Goal: Transaction & Acquisition: Purchase product/service

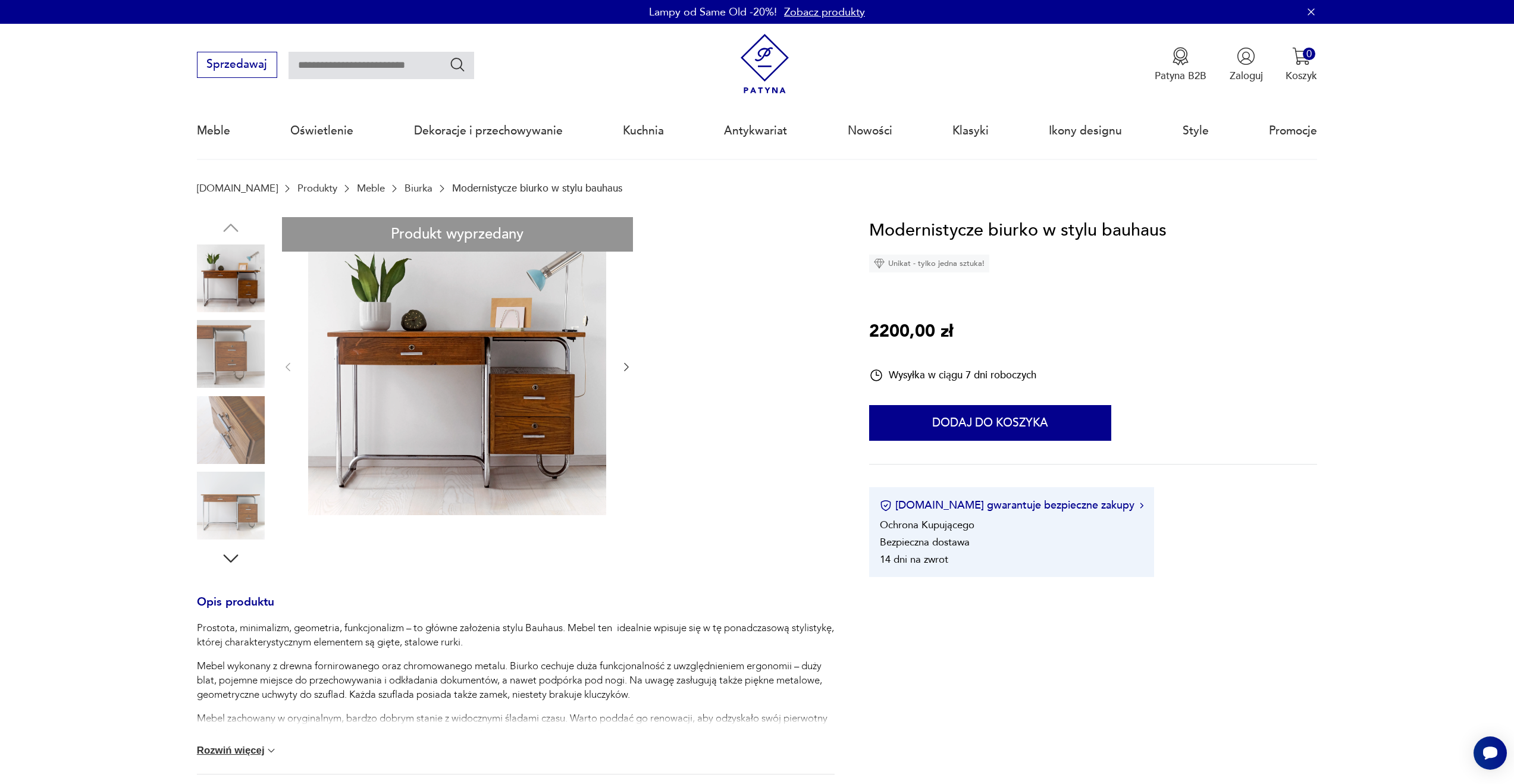
click at [564, 371] on img at bounding box center [457, 366] width 298 height 298
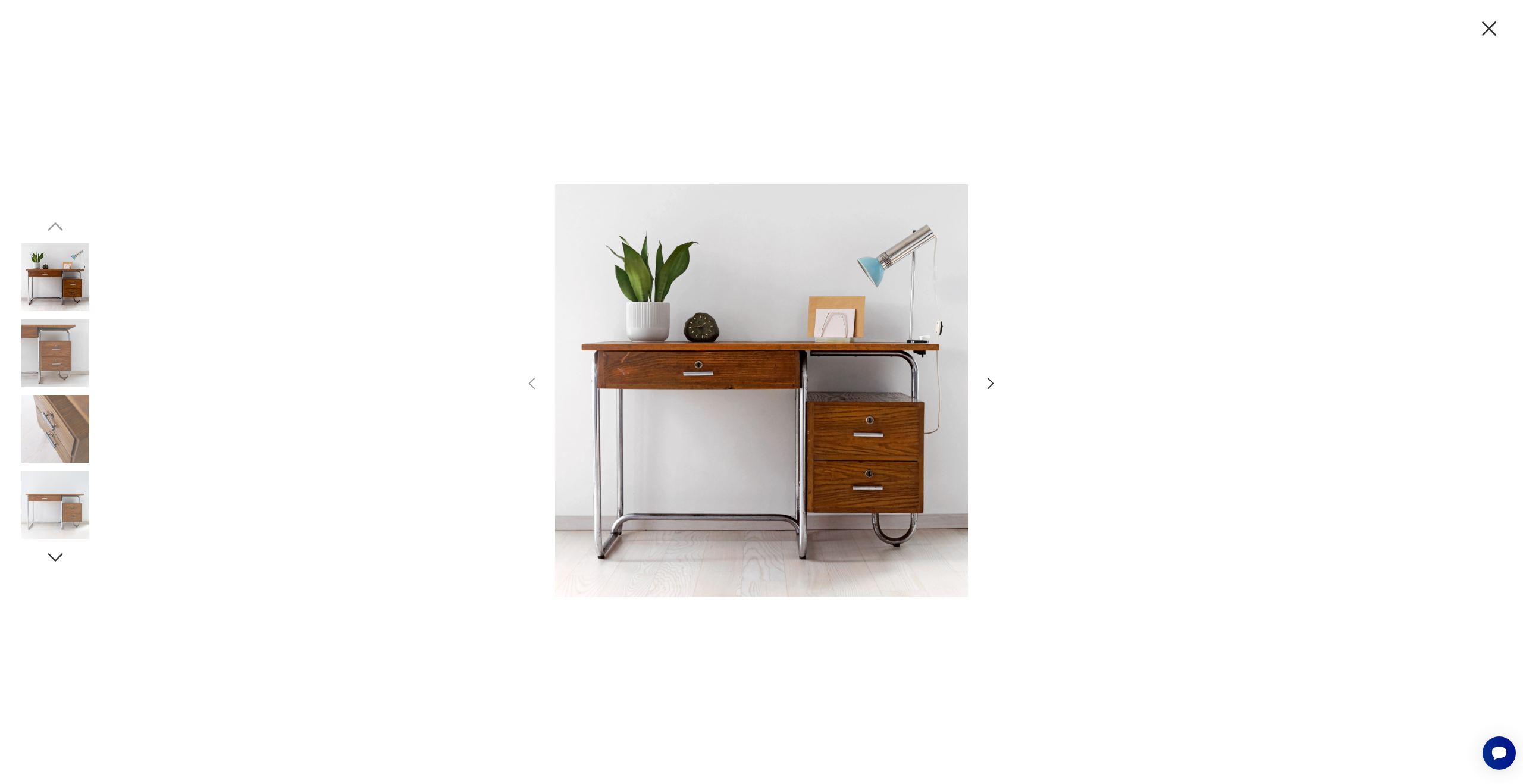
click at [986, 385] on icon "button" at bounding box center [990, 383] width 17 height 17
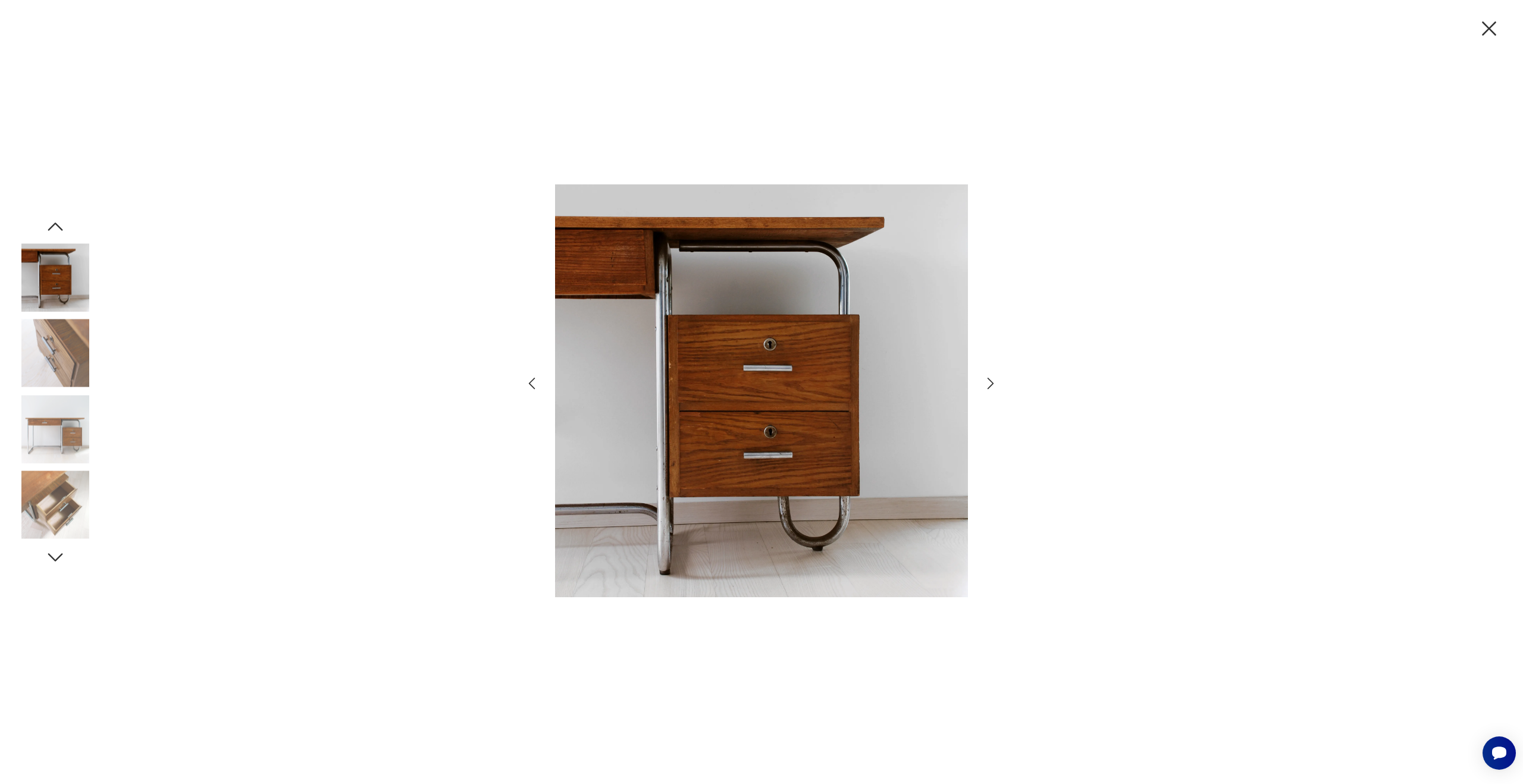
click at [986, 385] on icon "button" at bounding box center [990, 383] width 17 height 17
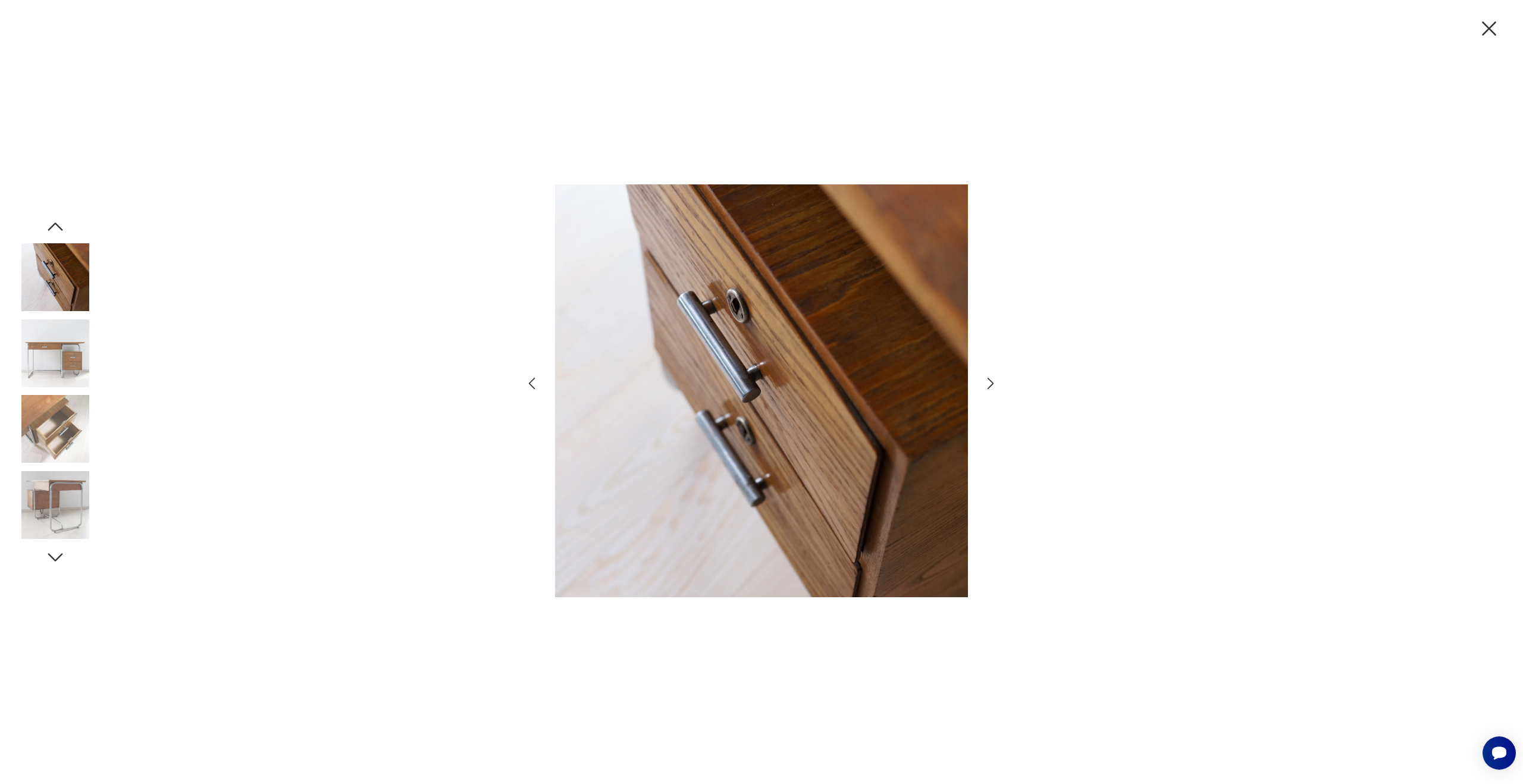
click at [986, 385] on icon "button" at bounding box center [990, 383] width 17 height 17
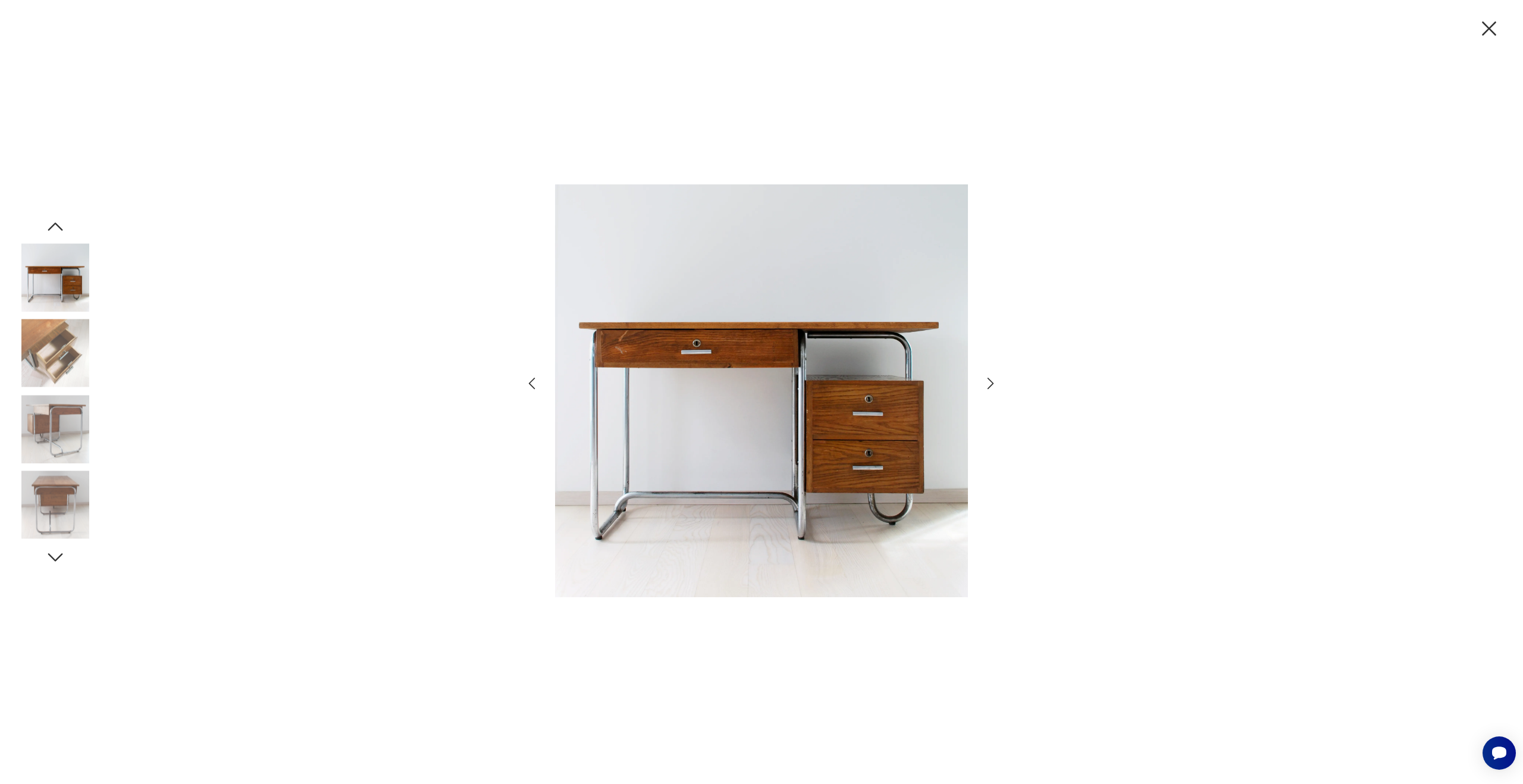
click at [986, 385] on icon "button" at bounding box center [990, 383] width 17 height 17
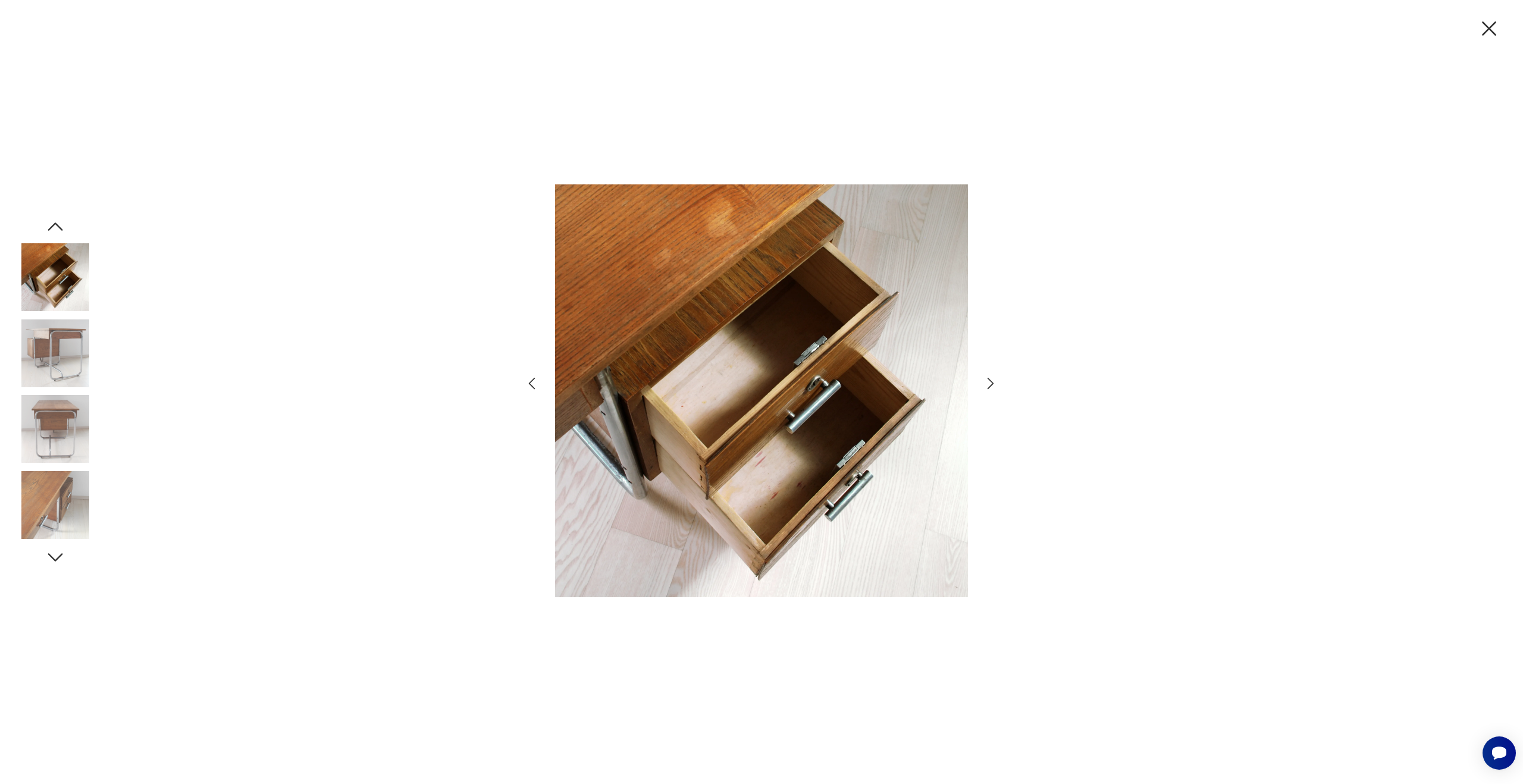
click at [986, 385] on icon "button" at bounding box center [990, 383] width 17 height 17
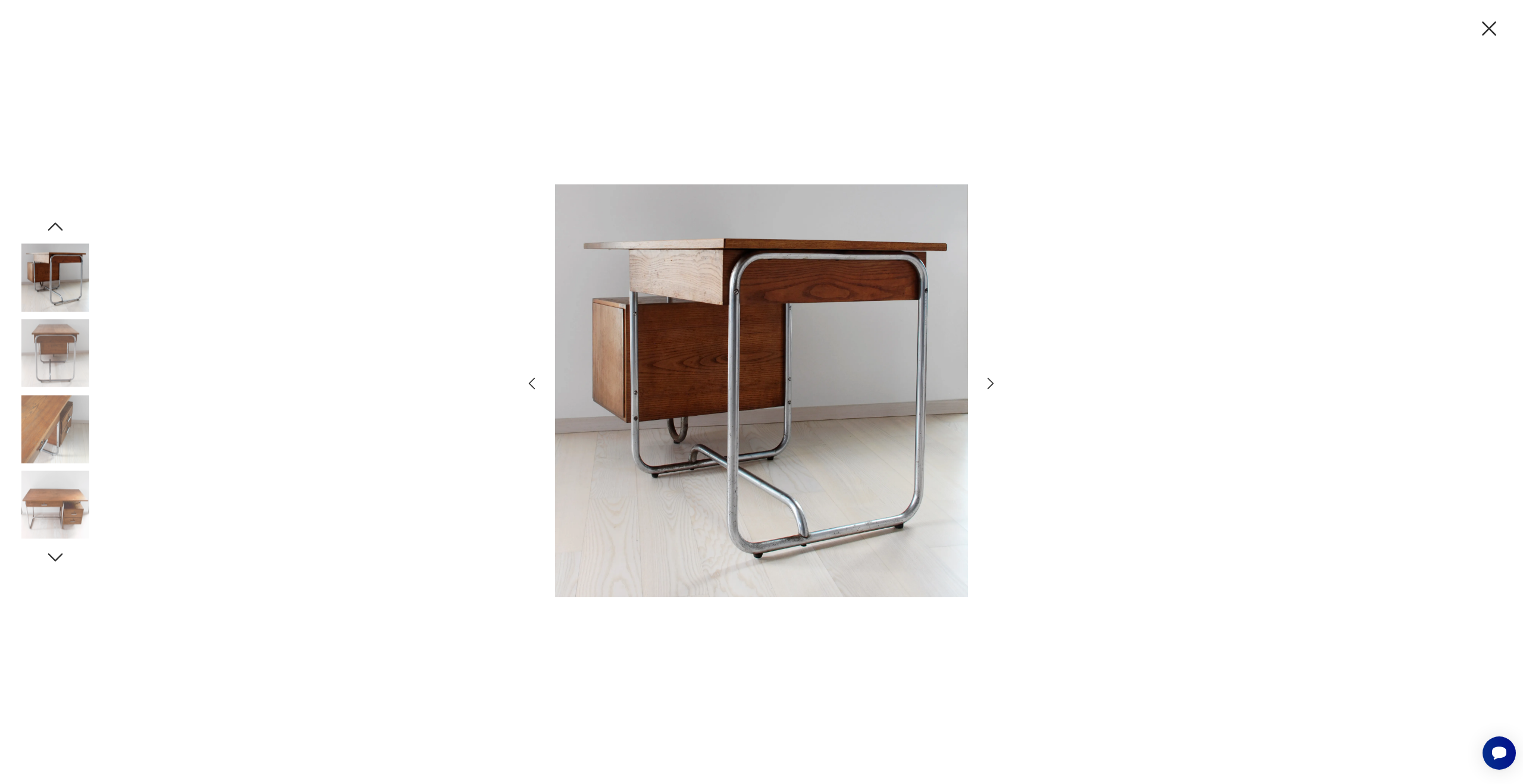
click at [986, 385] on icon "button" at bounding box center [990, 383] width 17 height 17
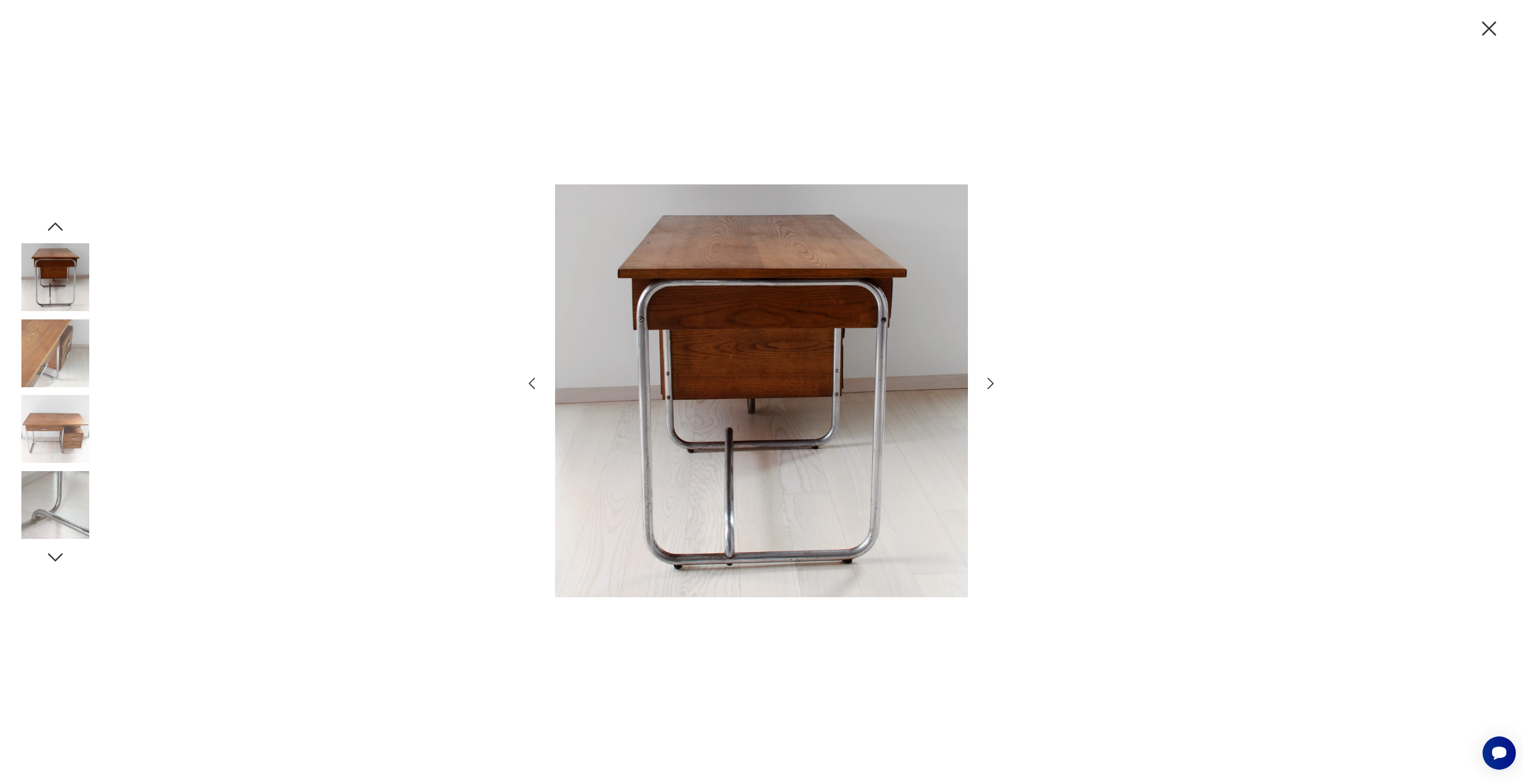
click at [986, 385] on icon "button" at bounding box center [990, 383] width 17 height 17
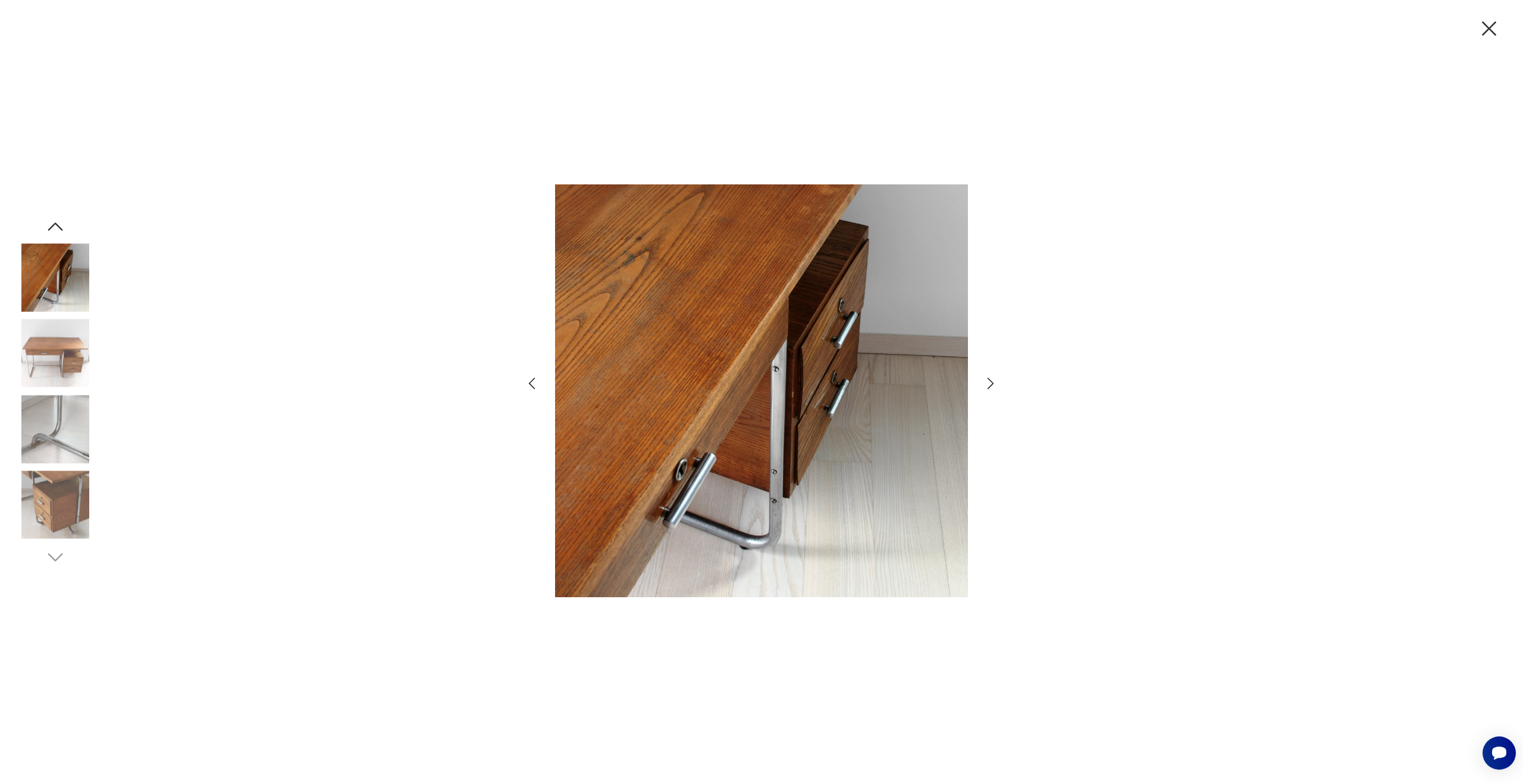
click at [986, 385] on icon "button" at bounding box center [990, 383] width 17 height 17
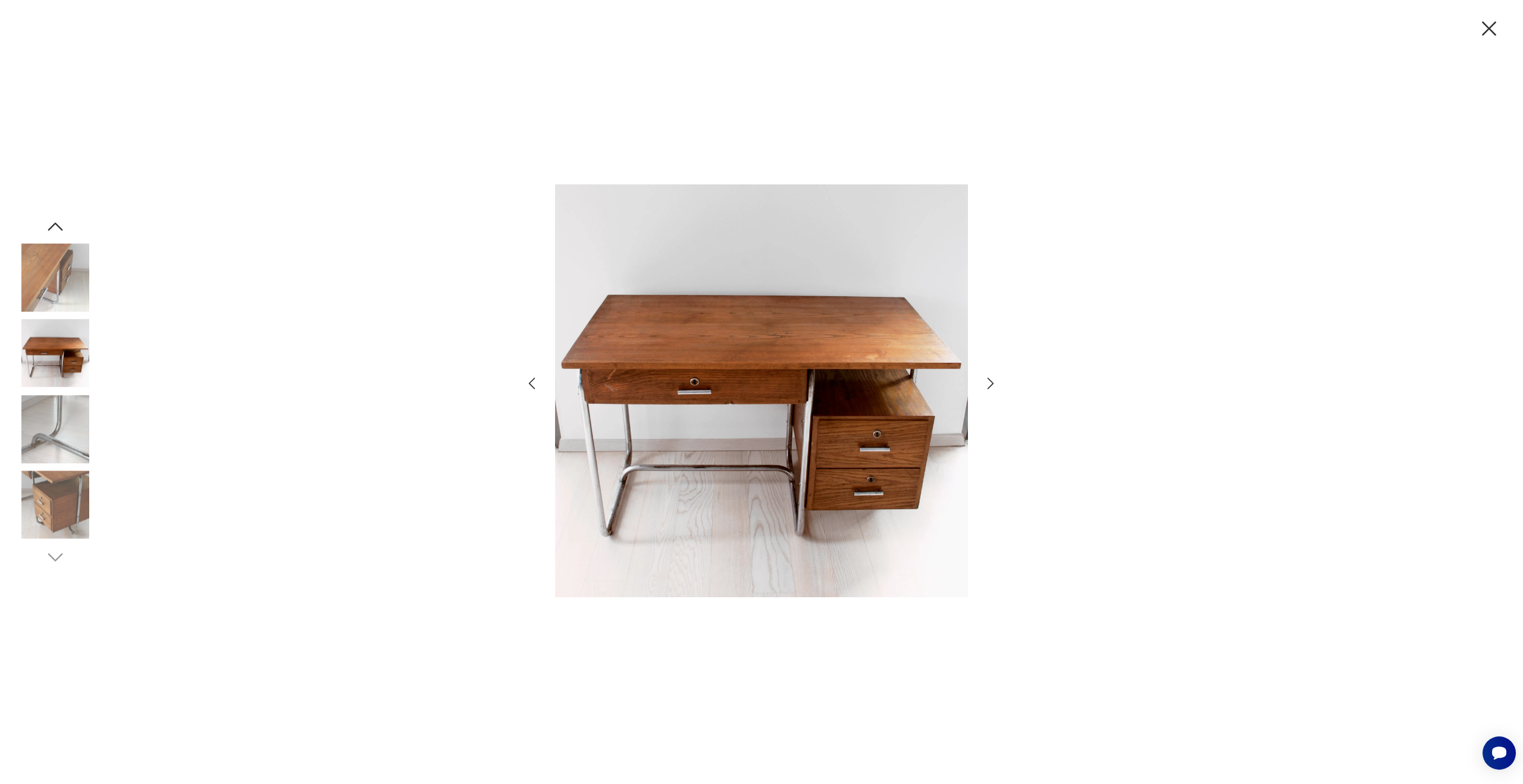
click at [986, 385] on icon "button" at bounding box center [990, 383] width 17 height 17
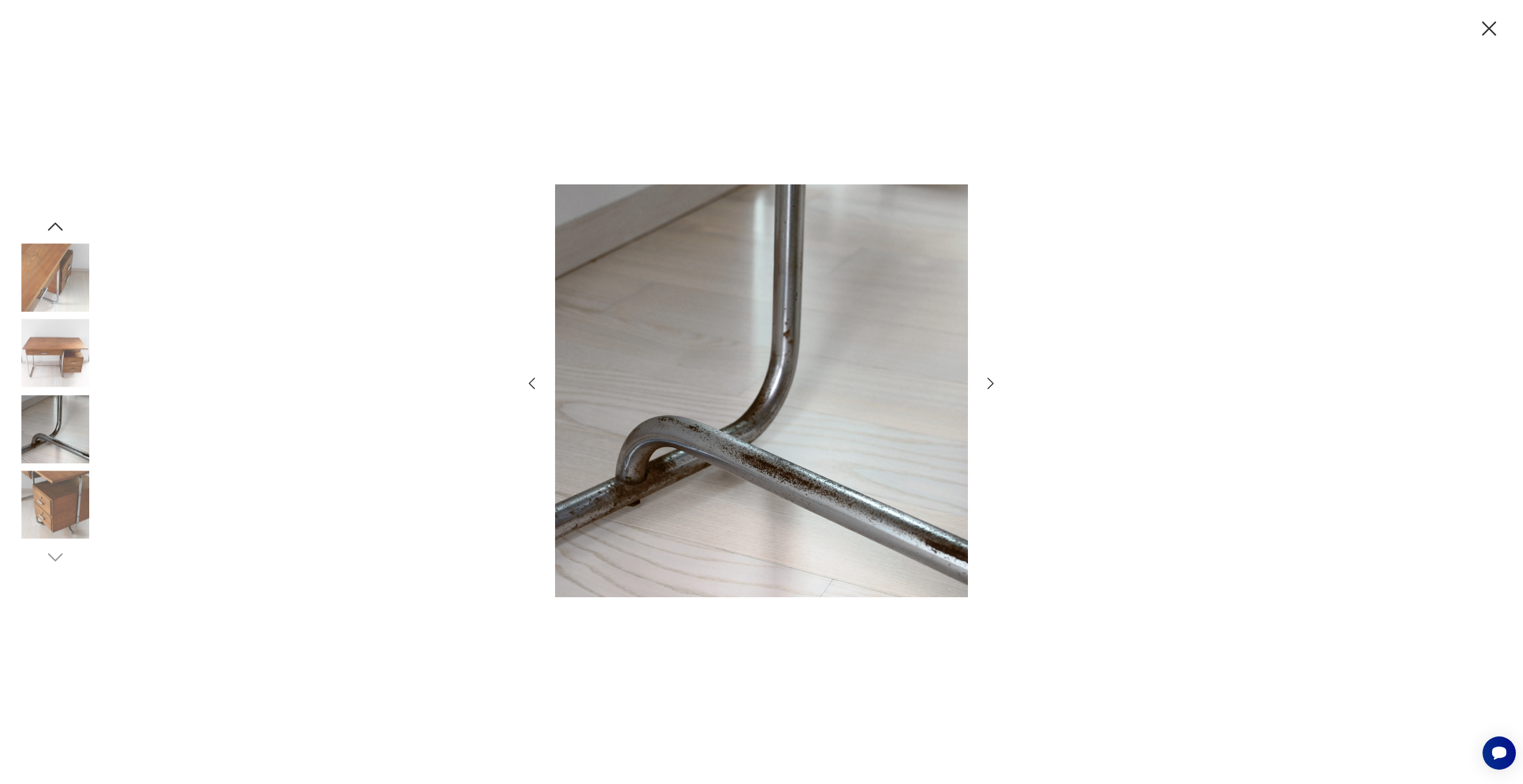
click at [986, 385] on icon "button" at bounding box center [990, 383] width 17 height 17
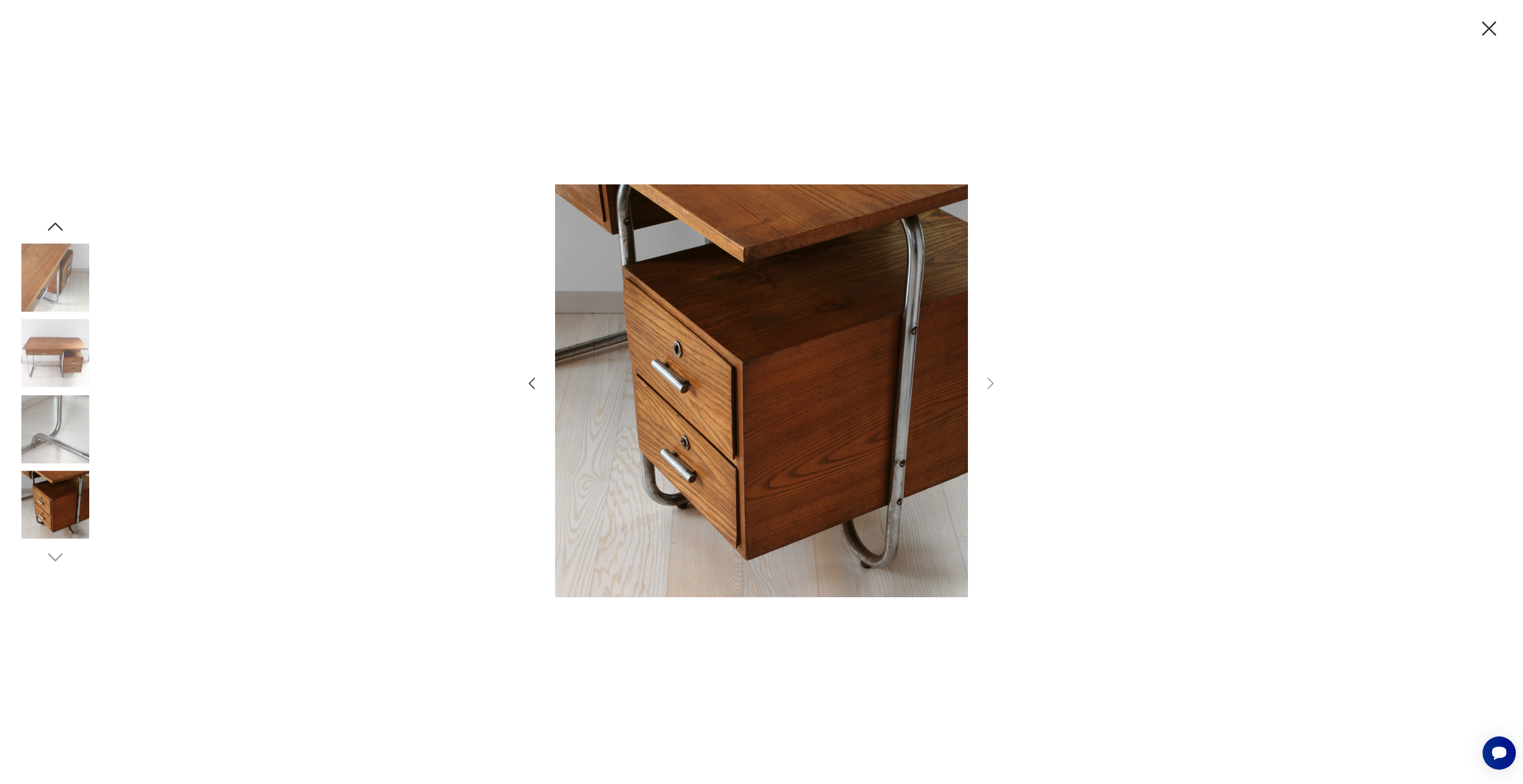
click at [1483, 30] on icon "button" at bounding box center [1488, 28] width 25 height 25
